Goal: Transaction & Acquisition: Purchase product/service

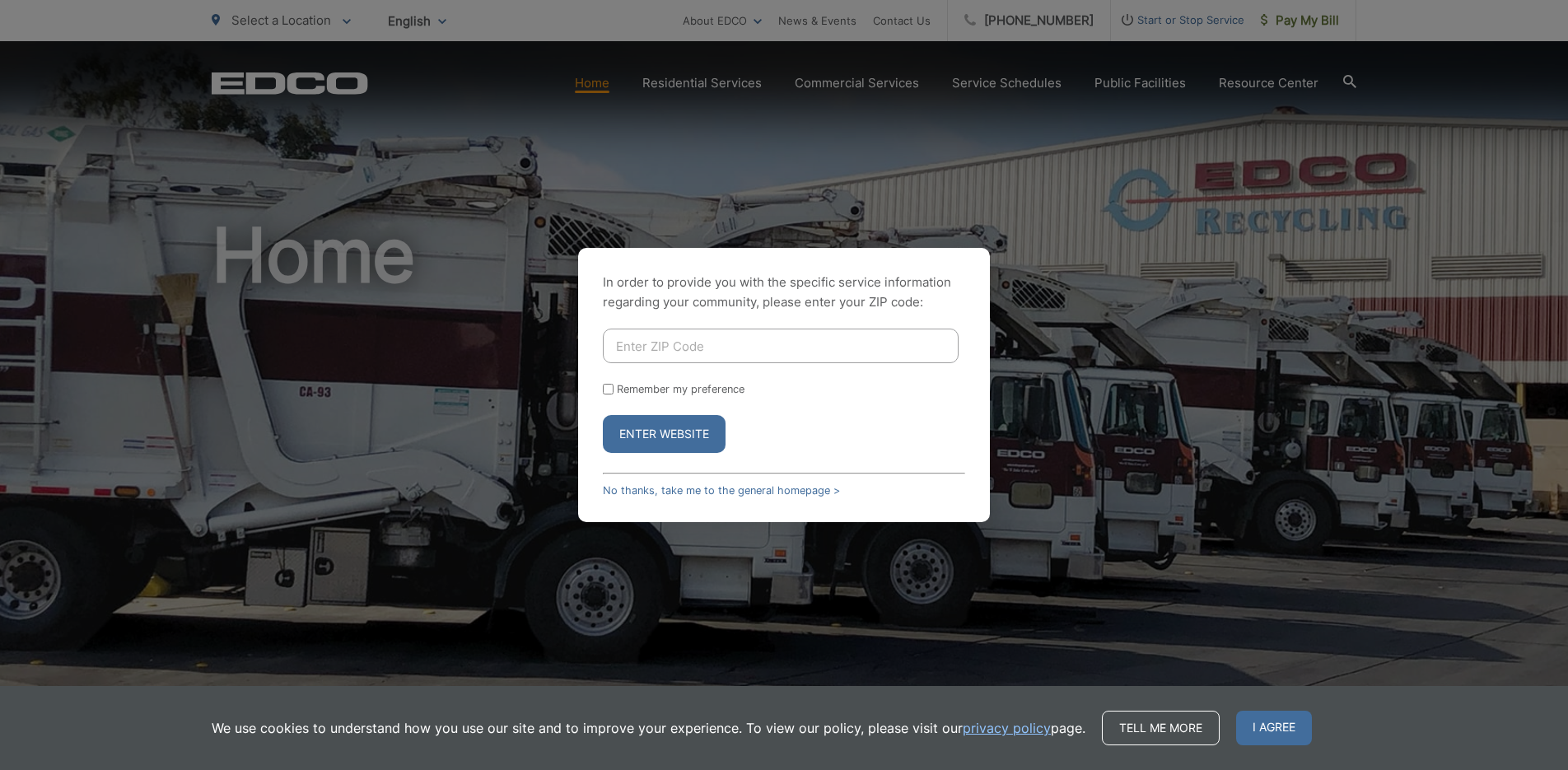
click at [608, 390] on input "Remember my preference" at bounding box center [608, 389] width 11 height 11
checkbox input "true"
click at [689, 348] on input "Enter ZIP Code" at bounding box center [780, 346] width 356 height 35
type input "91950"
click at [680, 434] on button "Enter Website" at bounding box center [664, 433] width 122 height 38
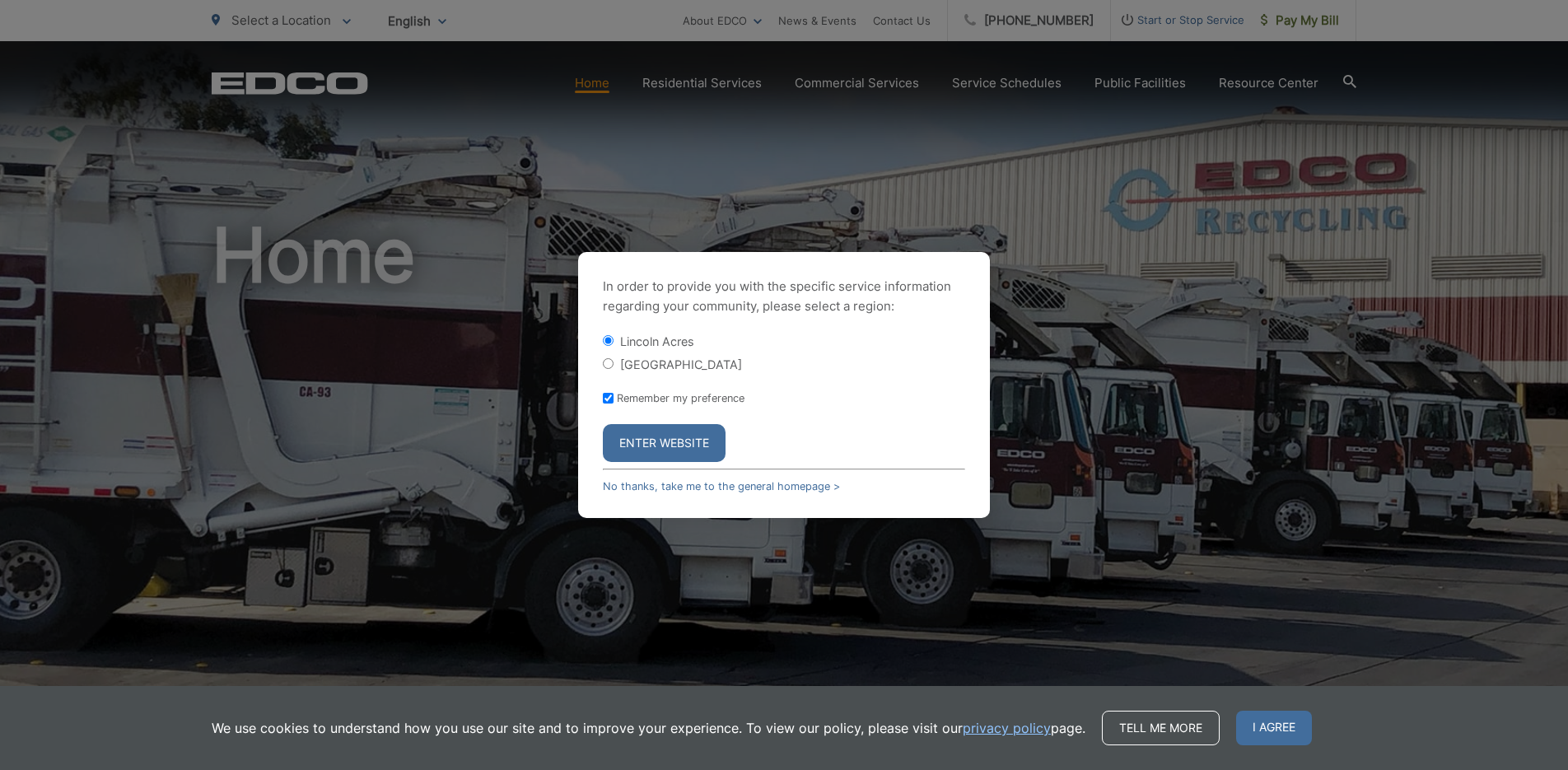
click at [607, 365] on input "[GEOGRAPHIC_DATA]" at bounding box center [608, 364] width 11 height 11
radio input "true"
click at [659, 444] on button "Enter Website" at bounding box center [664, 443] width 122 height 38
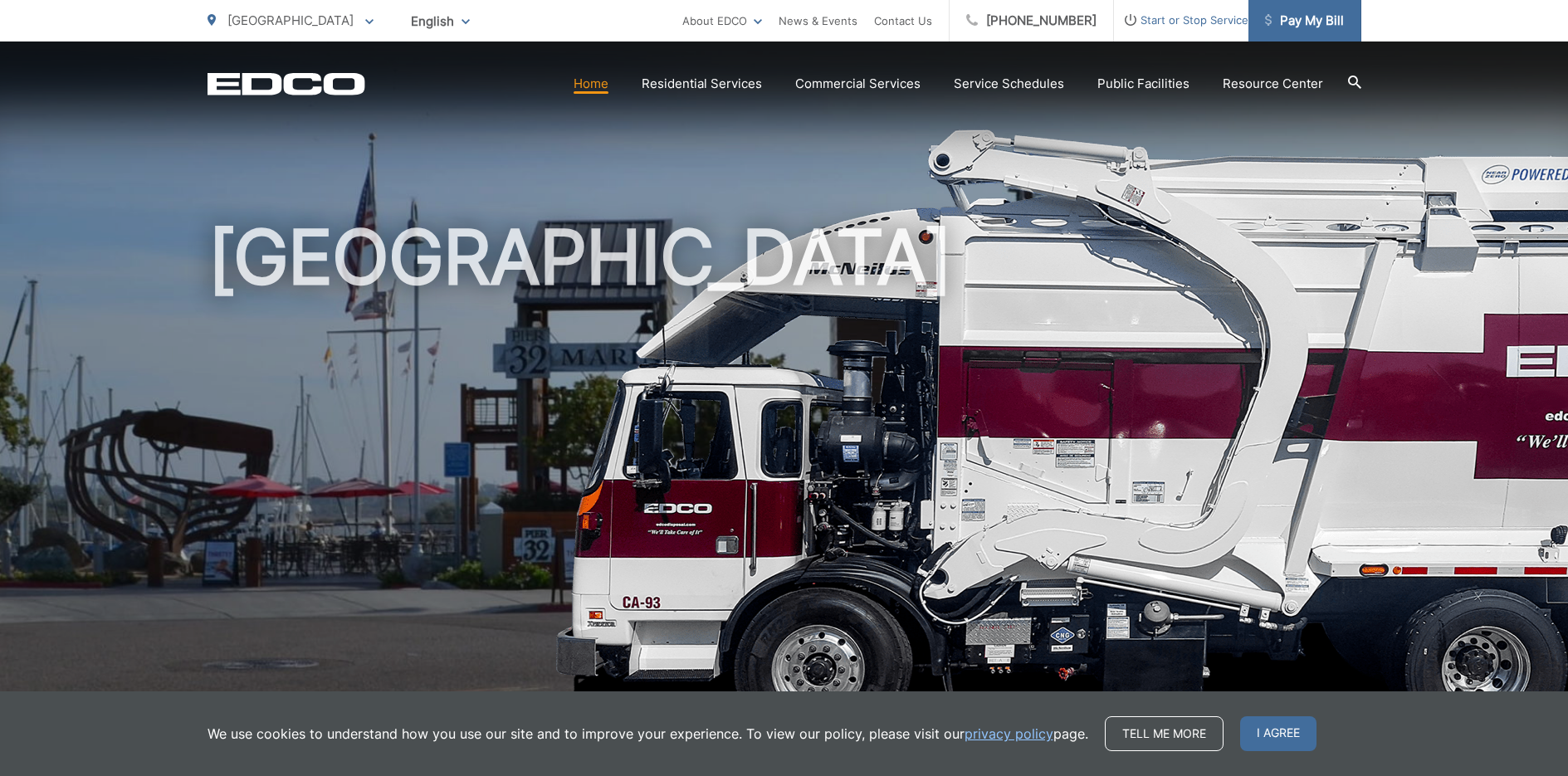
click at [1300, 18] on span "Pay My Bill" at bounding box center [1304, 21] width 79 height 20
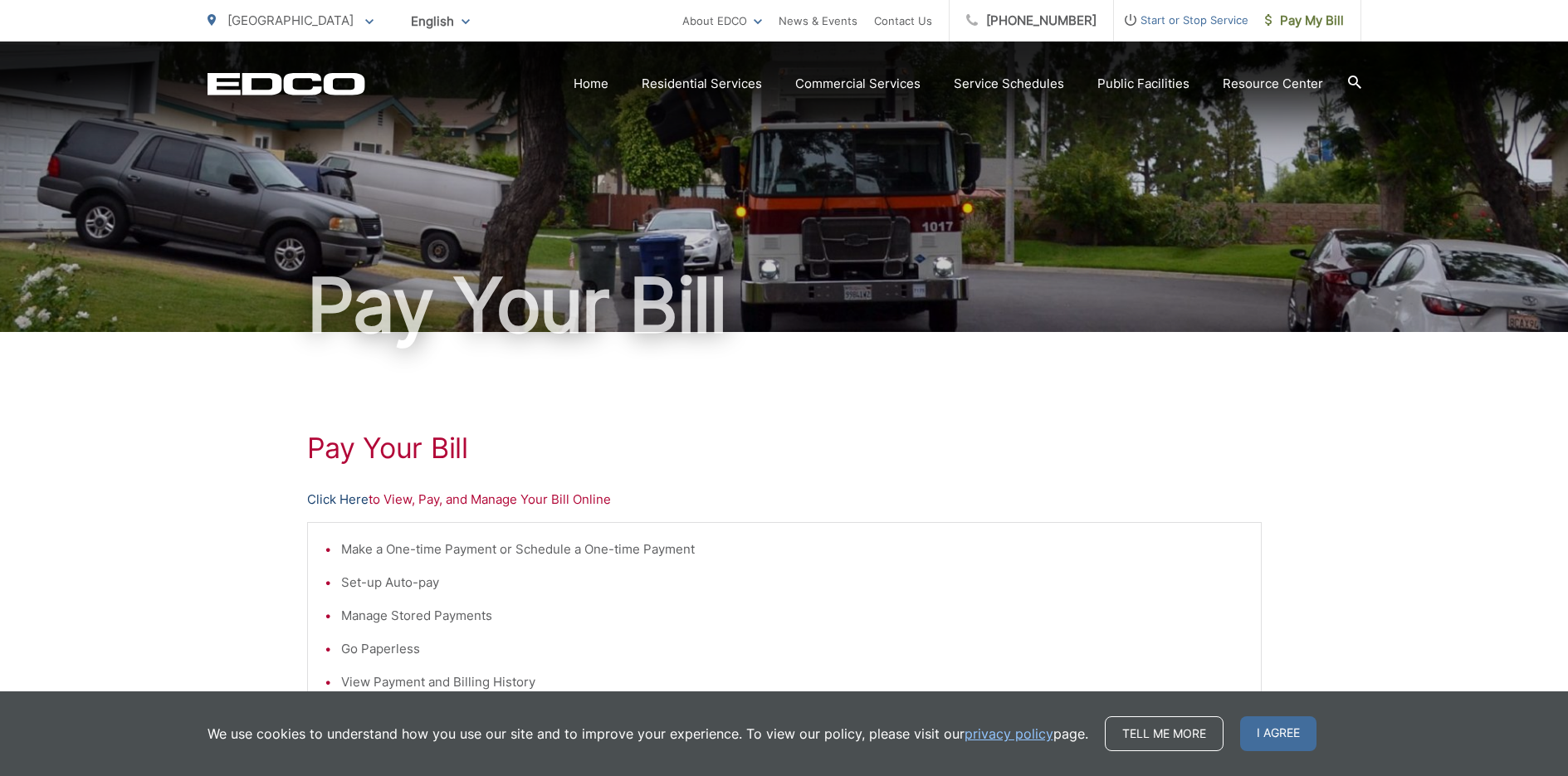
click at [347, 503] on link "Click Here" at bounding box center [338, 499] width 62 height 20
click at [1326, 16] on span "Pay My Bill" at bounding box center [1304, 21] width 79 height 20
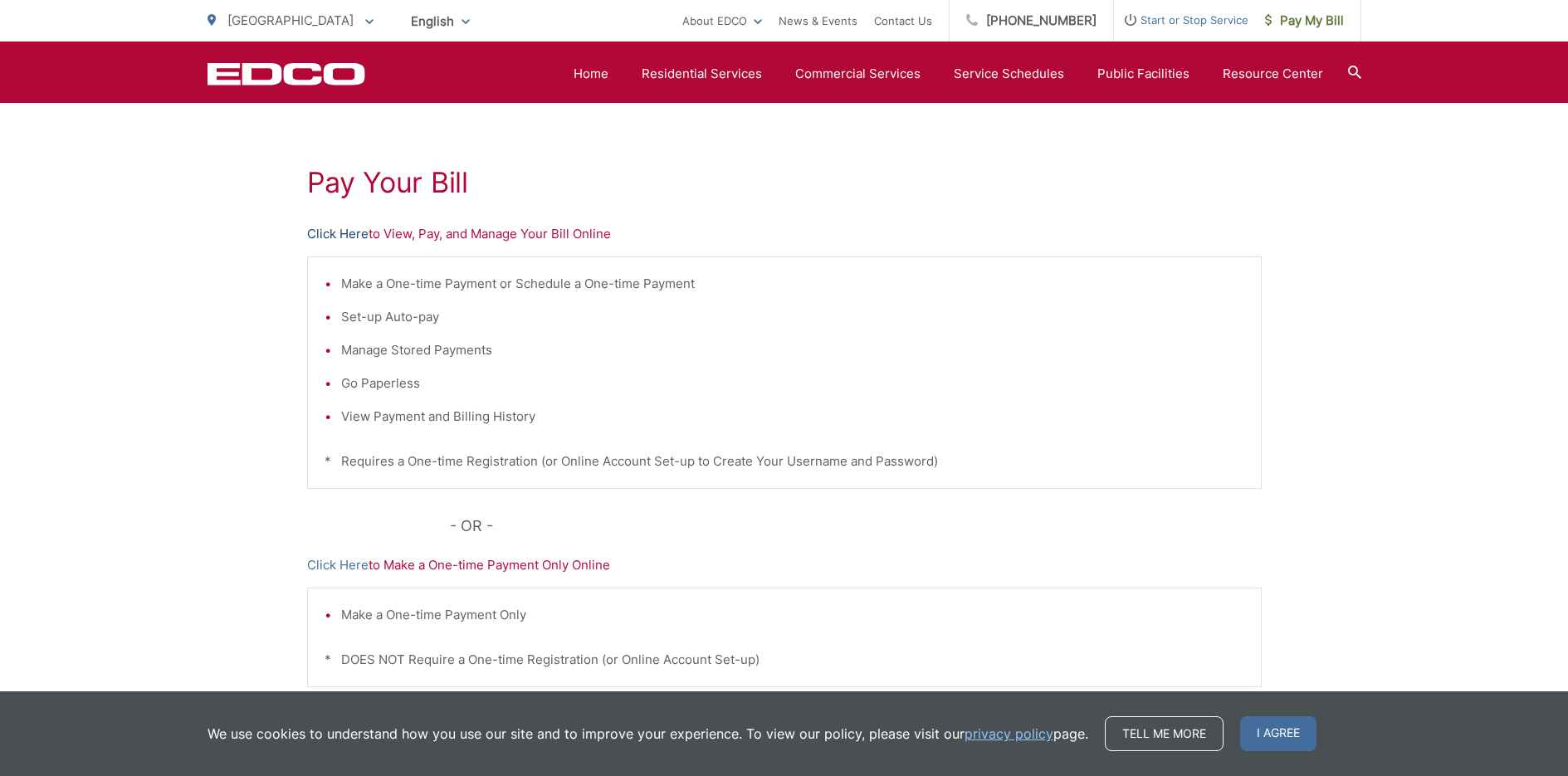
scroll to position [255, 0]
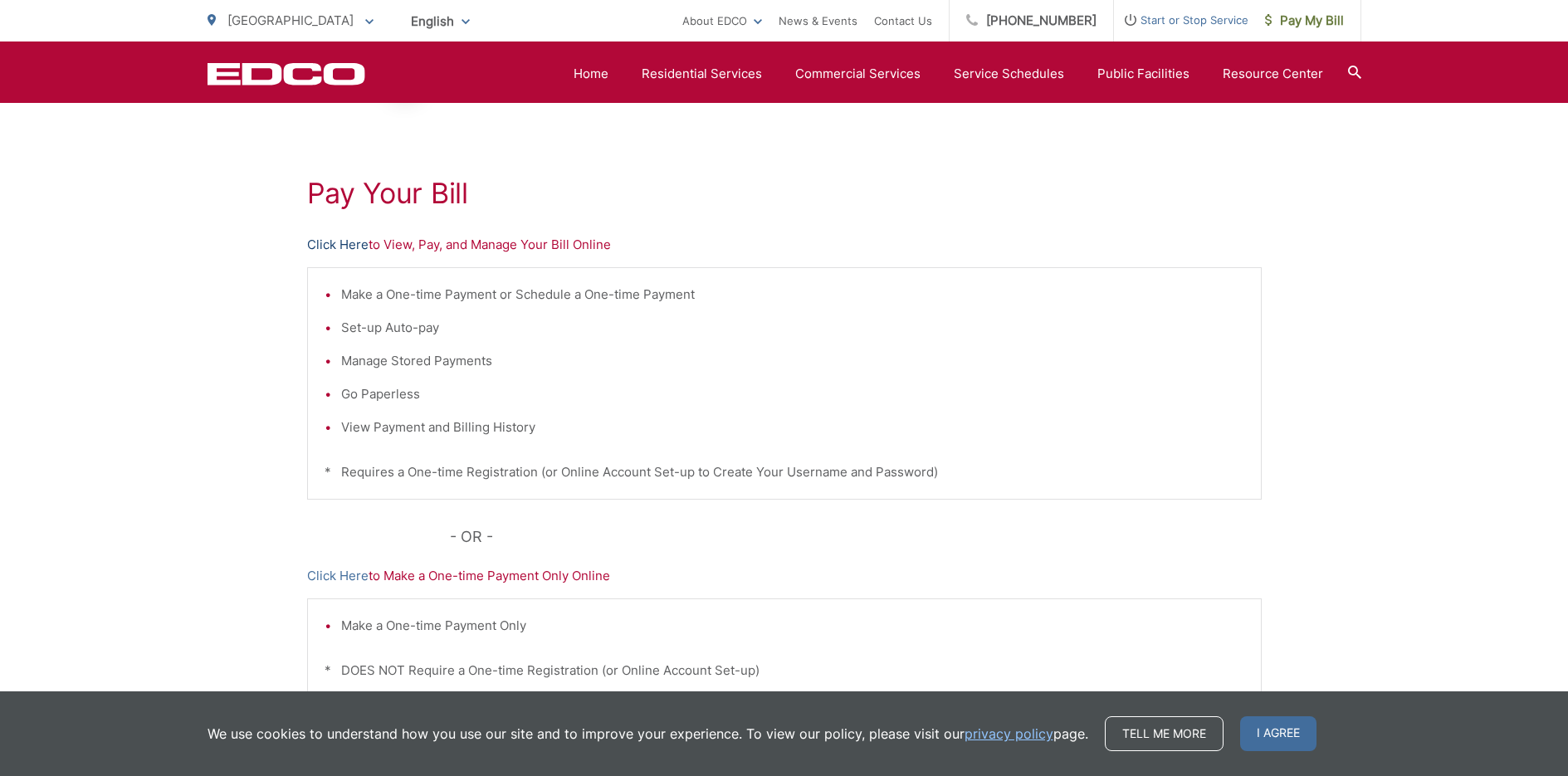
click at [336, 244] on link "Click Here" at bounding box center [338, 244] width 62 height 20
